Goal: Task Accomplishment & Management: Manage account settings

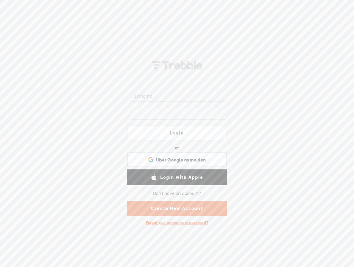
click at [169, 133] on link "Login" at bounding box center [177, 133] width 100 height 16
click at [174, 129] on link "Login" at bounding box center [177, 133] width 100 height 16
click at [152, 97] on input "text" at bounding box center [177, 95] width 95 height 11
type input "[PERSON_NAME][EMAIL_ADDRESS][DOMAIN_NAME]"
click at [175, 223] on div "Forgot your username or password?" at bounding box center [177, 223] width 68 height 11
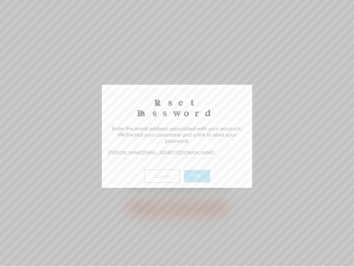
type input "[PERSON_NAME][EMAIL_ADDRESS][DOMAIN_NAME]"
click at [201, 170] on button "OK" at bounding box center [197, 176] width 26 height 12
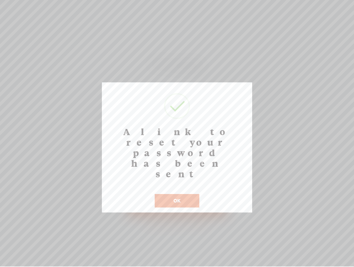
click at [176, 194] on button "OK" at bounding box center [177, 201] width 45 height 14
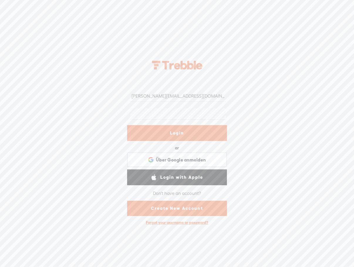
click at [123, 116] on form "[PERSON_NAME][EMAIL_ADDRESS][DOMAIN_NAME] Login or Login with Facebook Über Goo…" at bounding box center [176, 152] width 117 height 153
click at [176, 130] on link "Login" at bounding box center [177, 133] width 100 height 16
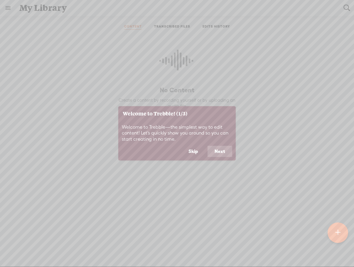
click at [196, 152] on button "Skip" at bounding box center [193, 151] width 24 height 11
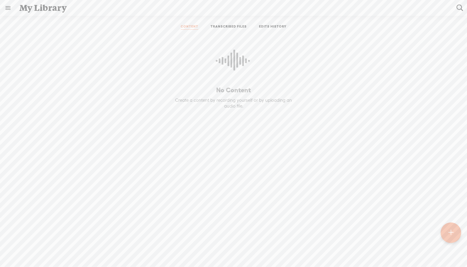
click at [188, 27] on link "CONTENT" at bounding box center [190, 26] width 18 height 5
click at [7, 6] on link at bounding box center [7, 7] width 15 height 15
click at [35, 21] on div "[PERSON_NAME]" at bounding box center [43, 19] width 33 height 6
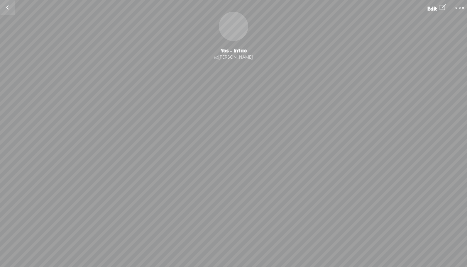
click at [7, 8] on link at bounding box center [7, 7] width 15 height 15
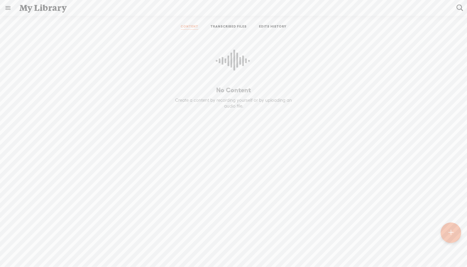
click at [7, 8] on link at bounding box center [7, 7] width 15 height 15
click at [22, 251] on div "SETTINGS" at bounding box center [30, 253] width 21 height 5
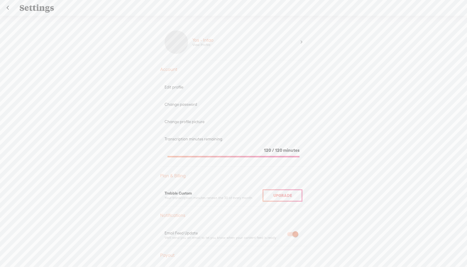
click at [178, 89] on div "Edit profile" at bounding box center [234, 87] width 138 height 5
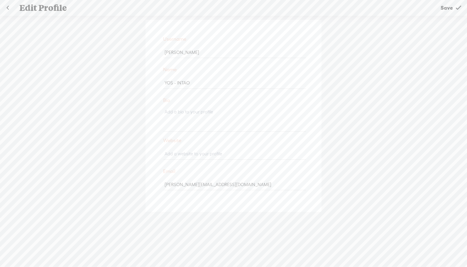
click at [196, 83] on input "YOS - INTAO" at bounding box center [235, 83] width 142 height 11
drag, startPoint x: 196, startPoint y: 83, endPoint x: 156, endPoint y: 84, distance: 39.4
click at [156, 84] on div "Username [PERSON_NAME] Name YOS - INTAO Bio Website Email [PERSON_NAME][EMAIL_A…" at bounding box center [234, 116] width 176 height 192
type input "[PERSON_NAME]"
click at [193, 186] on input "[PERSON_NAME][EMAIL_ADDRESS][DOMAIN_NAME]" at bounding box center [235, 184] width 142 height 11
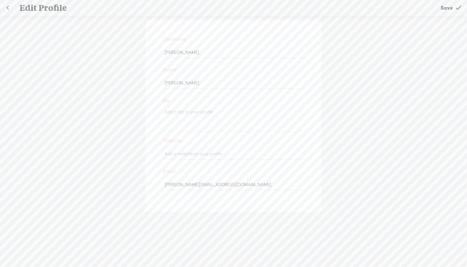
drag, startPoint x: 205, startPoint y: 184, endPoint x: 159, endPoint y: 186, distance: 45.6
click at [159, 186] on div "Username [PERSON_NAME] Name [PERSON_NAME] Bio Website Email [PERSON_NAME][EMAIL…" at bounding box center [234, 116] width 176 height 192
type input "[PERSON_NAME][EMAIL_ADDRESS][DOMAIN_NAME]"
click at [217, 233] on div "Username [PERSON_NAME] Name [PERSON_NAME] Bio Website Email [PERSON_NAME][EMAIL…" at bounding box center [233, 145] width 467 height 258
click at [354, 8] on span "Save" at bounding box center [447, 7] width 12 height 15
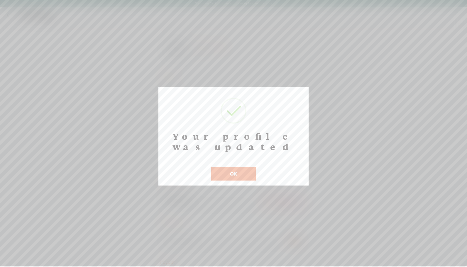
click at [226, 167] on button "OK" at bounding box center [233, 174] width 45 height 14
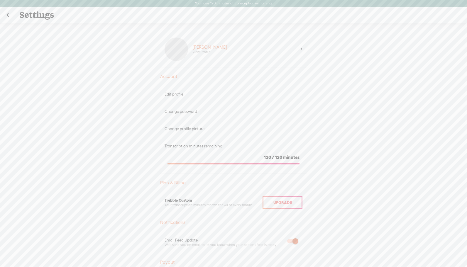
click at [180, 146] on div "Transcription minutes remaining" at bounding box center [234, 146] width 138 height 5
click at [177, 129] on div "Change profile picture" at bounding box center [234, 129] width 138 height 5
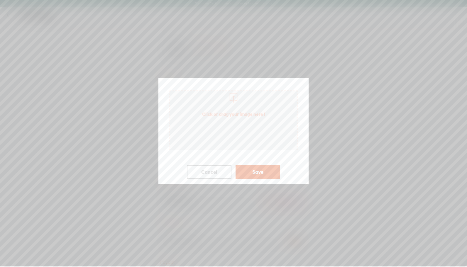
click at [218, 173] on button "Cancel" at bounding box center [209, 173] width 45 height 14
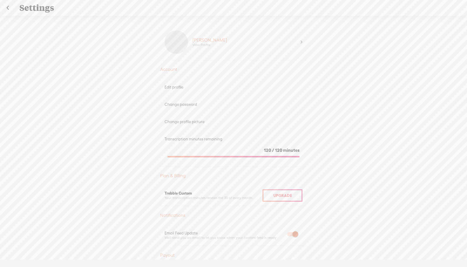
click at [7, 6] on link at bounding box center [7, 7] width 15 height 15
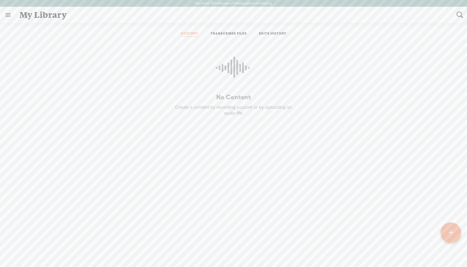
click at [270, 34] on link "EDITS HISTORY" at bounding box center [273, 33] width 28 height 5
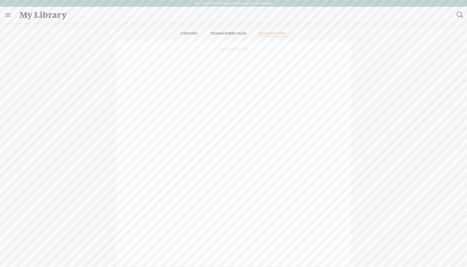
click at [230, 34] on link "TRANSCRIBED FILES" at bounding box center [229, 33] width 36 height 5
click at [8, 16] on link at bounding box center [7, 14] width 15 height 15
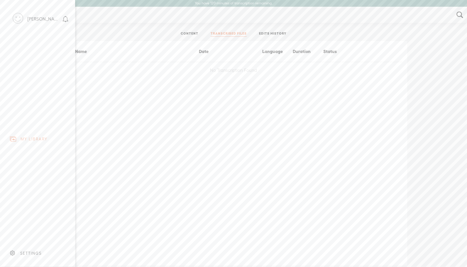
click at [38, 251] on div "SETTINGS" at bounding box center [30, 253] width 21 height 5
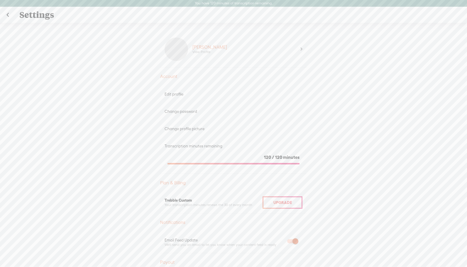
click at [323, 144] on div "Upgrade To Trebble Plus [PERSON_NAME] View Profile Account Edit profile Change …" at bounding box center [233, 148] width 467 height 251
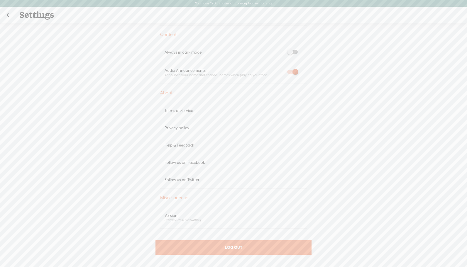
scroll to position [273, 0]
click at [185, 145] on div "Help & Feedback" at bounding box center [234, 144] width 138 height 5
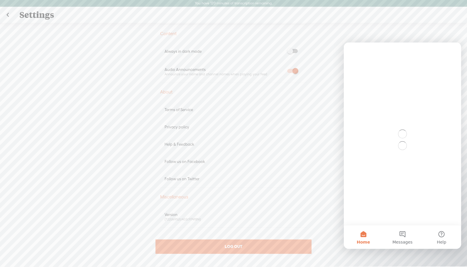
scroll to position [0, 0]
